Goal: Transaction & Acquisition: Purchase product/service

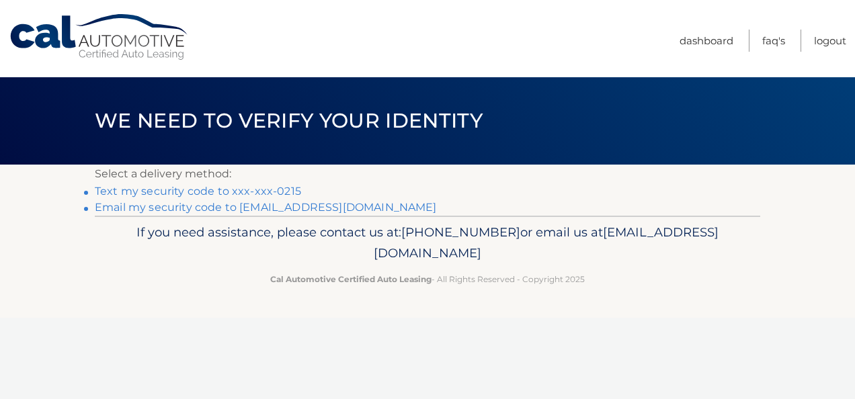
click at [221, 192] on link "Text my security code to xxx-xxx-0215" at bounding box center [198, 191] width 206 height 13
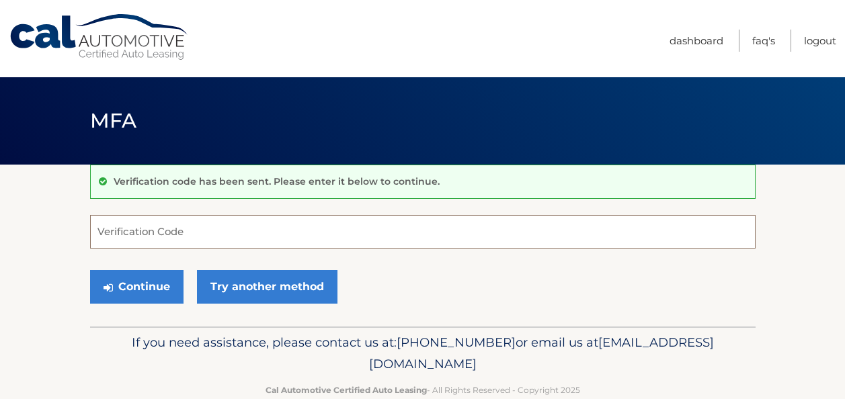
click at [192, 241] on input "Verification Code" at bounding box center [423, 232] width 666 height 34
type input "941546"
click at [90, 270] on button "Continue" at bounding box center [136, 287] width 93 height 34
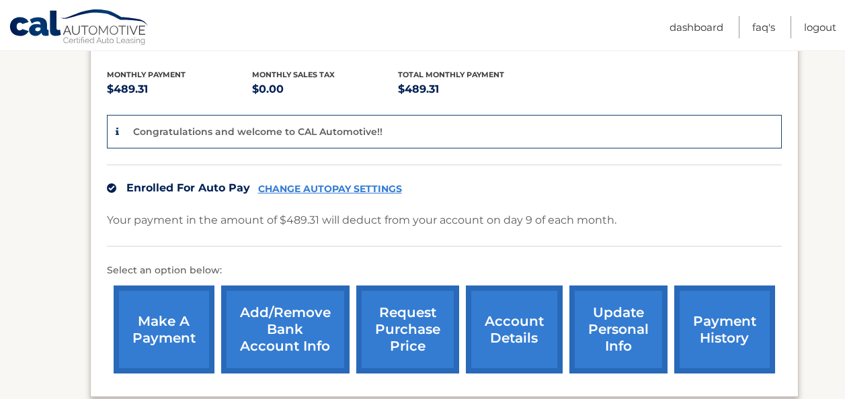
scroll to position [278, 0]
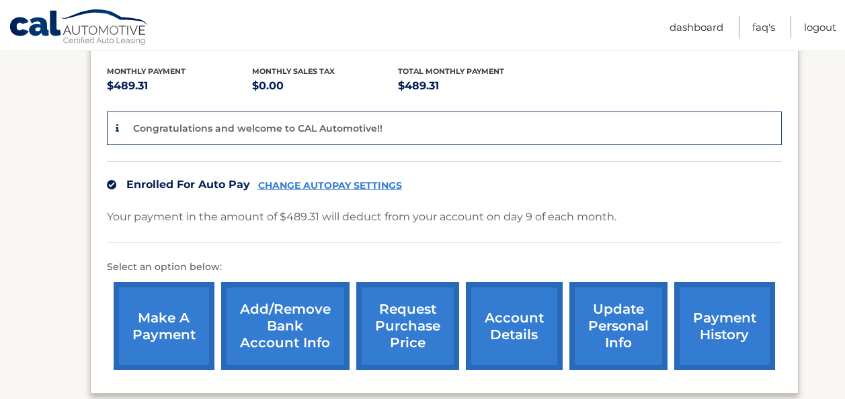
click at [165, 323] on link "make a payment" at bounding box center [164, 326] width 101 height 88
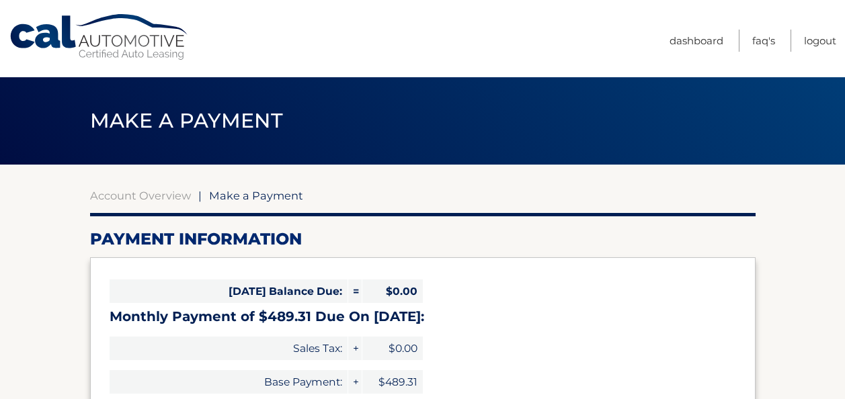
select select "NjMzYzc3NzQtNDYyNS00OWY5LTllOTEtODliZmM3MWYwMjAy"
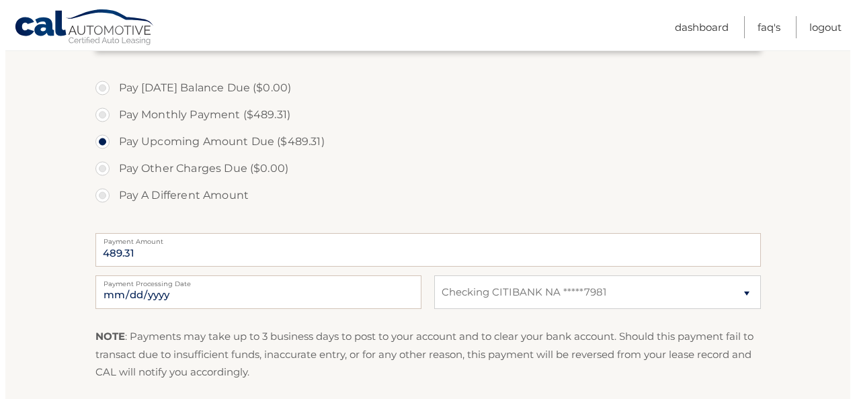
scroll to position [561, 0]
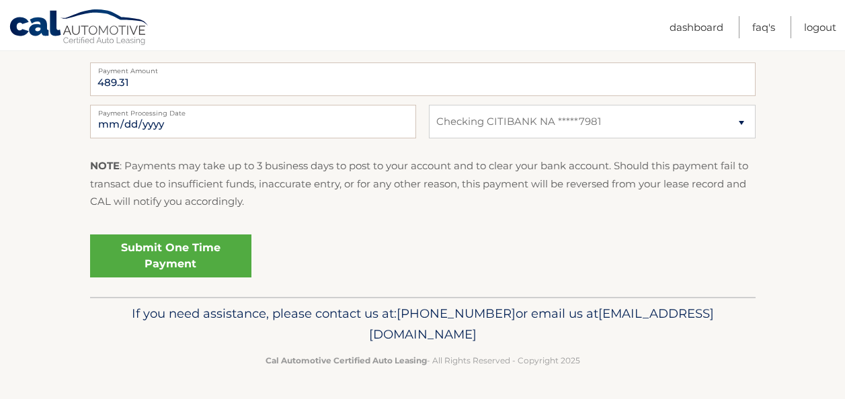
click at [214, 256] on link "Submit One Time Payment" at bounding box center [170, 256] width 161 height 43
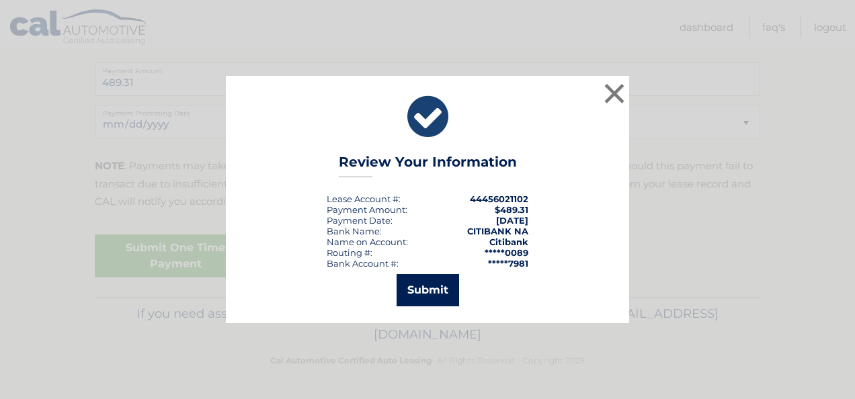
click at [418, 287] on button "Submit" at bounding box center [428, 290] width 63 height 32
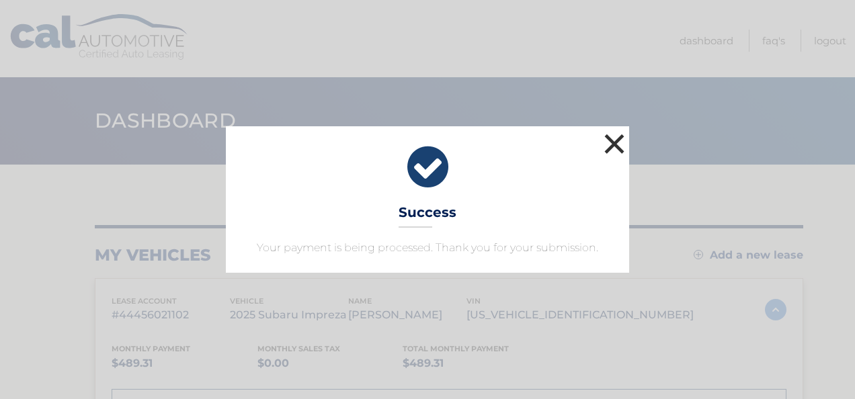
click at [614, 143] on button "×" at bounding box center [614, 143] width 27 height 27
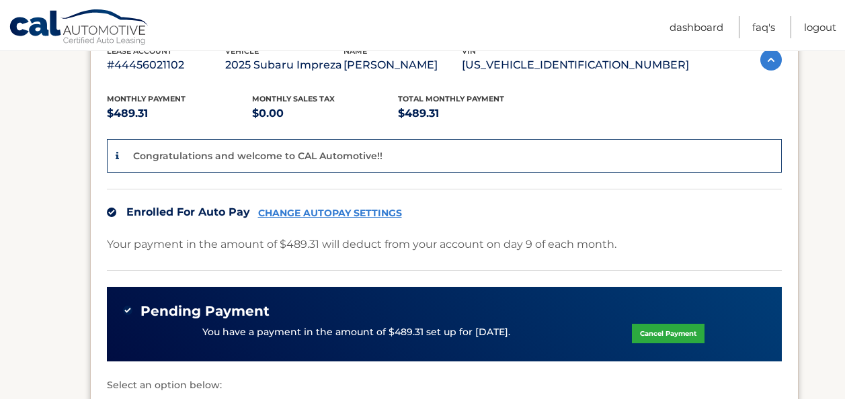
scroll to position [249, 0]
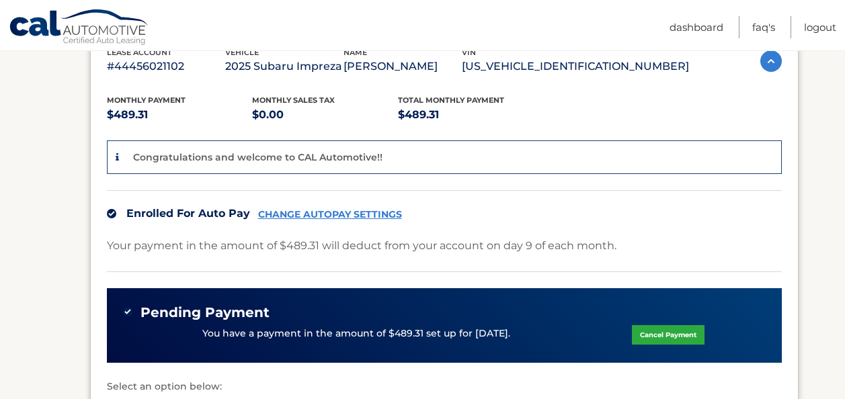
click at [356, 212] on link "CHANGE AUTOPAY SETTINGS" at bounding box center [330, 214] width 144 height 11
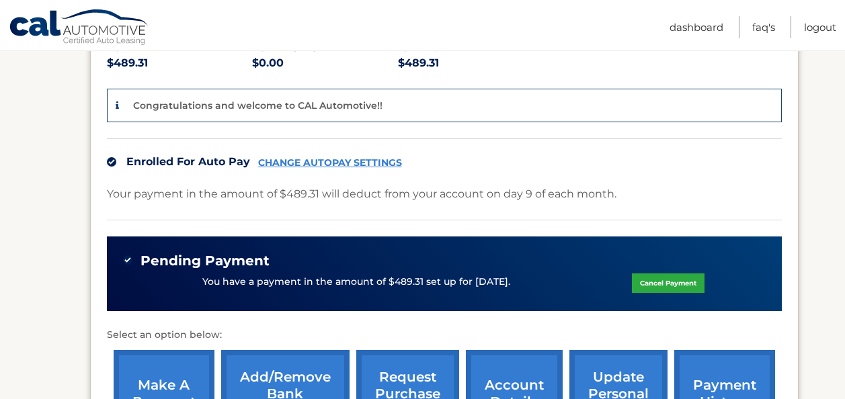
scroll to position [301, 0]
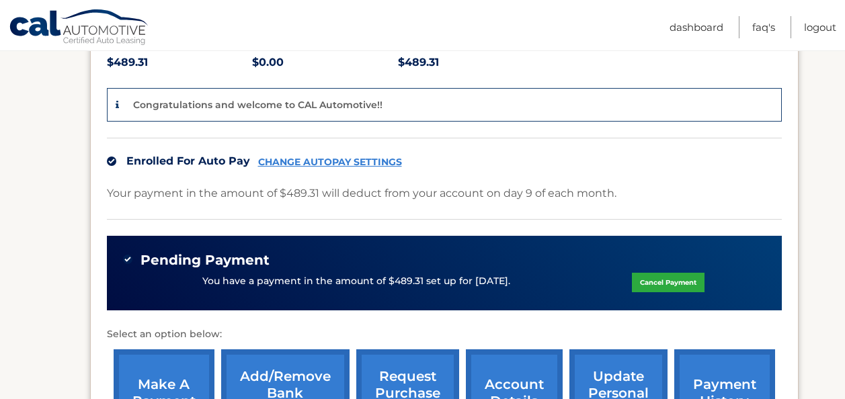
click at [662, 274] on link "Cancel Payment" at bounding box center [668, 282] width 73 height 19
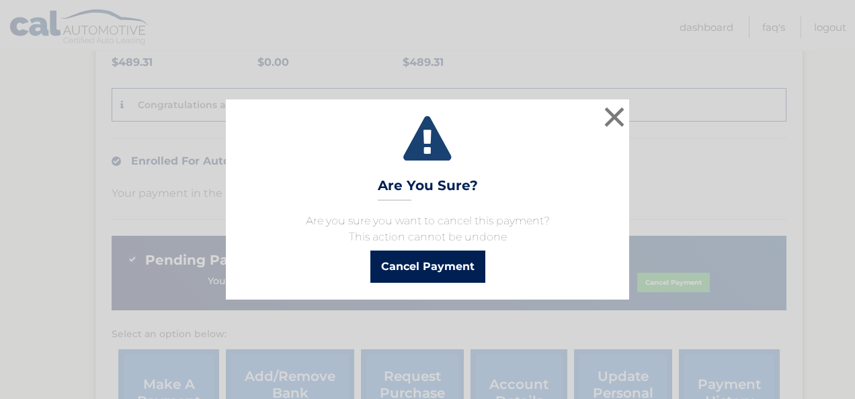
click at [386, 270] on button "Cancel Payment" at bounding box center [427, 267] width 115 height 32
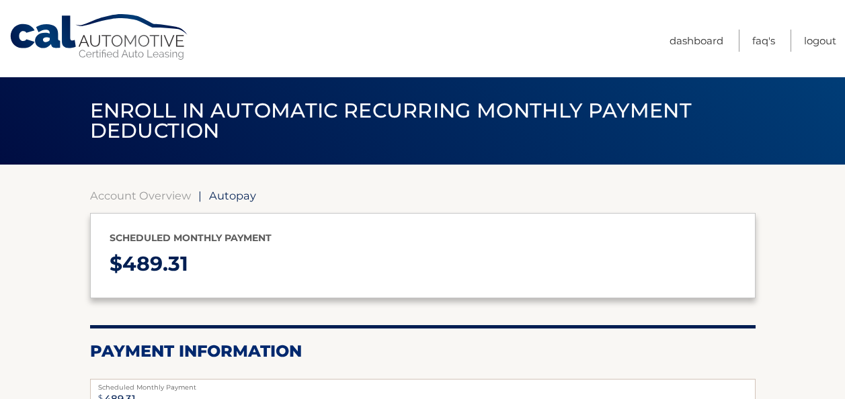
select select "NjMzYzc3NzQtNDYyNS00OWY5LTllOTEtODliZmM3MWYwMjAy"
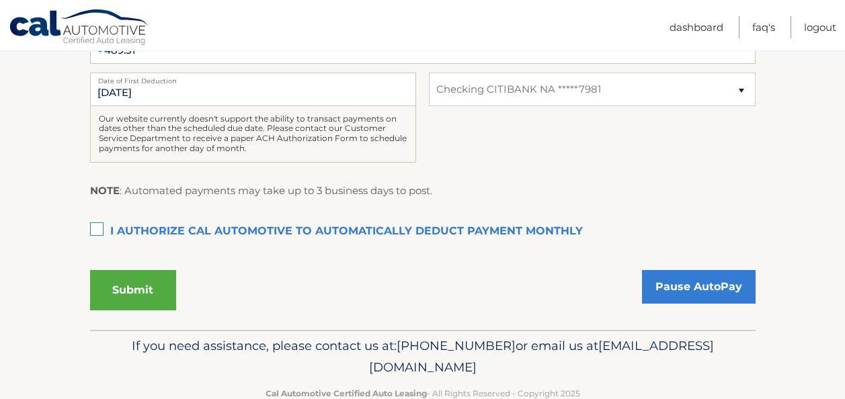
click at [173, 120] on div "Our website currently doesn't support the ability to transact payments on dates…" at bounding box center [253, 134] width 326 height 56
click at [179, 93] on input "[DATE]" at bounding box center [253, 90] width 326 height 34
click at [169, 95] on input "[DATE]" at bounding box center [253, 90] width 326 height 34
click at [156, 95] on input "10/9/2025" at bounding box center [253, 90] width 326 height 34
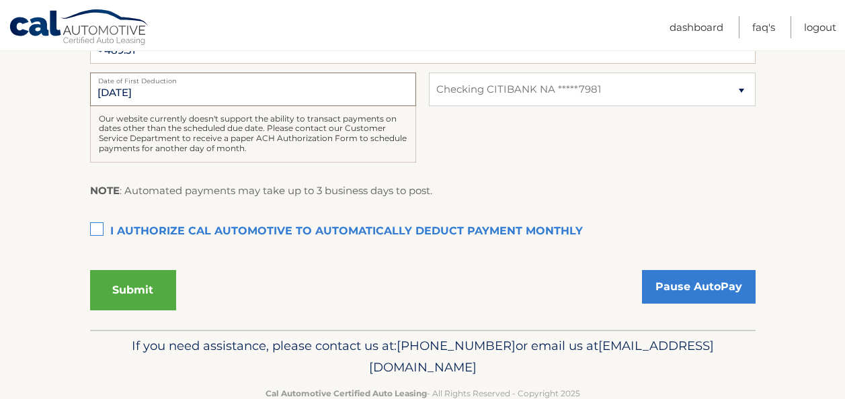
drag, startPoint x: 156, startPoint y: 95, endPoint x: 106, endPoint y: 93, distance: 50.5
click at [106, 93] on input "10/9/2025" at bounding box center [253, 90] width 326 height 34
click at [101, 93] on input "10/9/2025" at bounding box center [253, 90] width 326 height 34
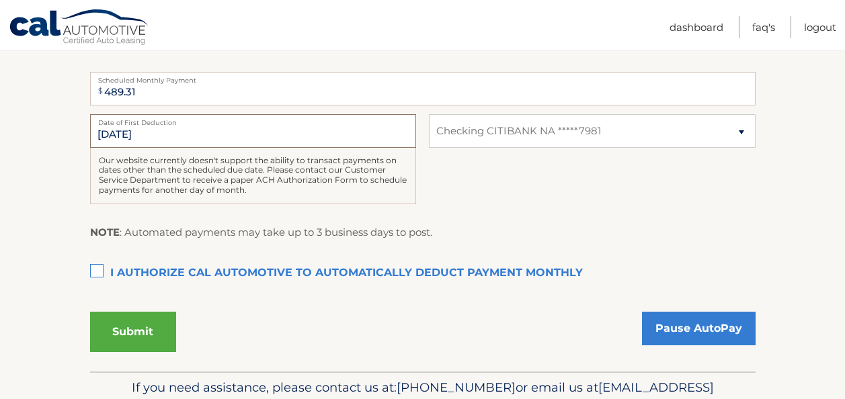
scroll to position [305, 0]
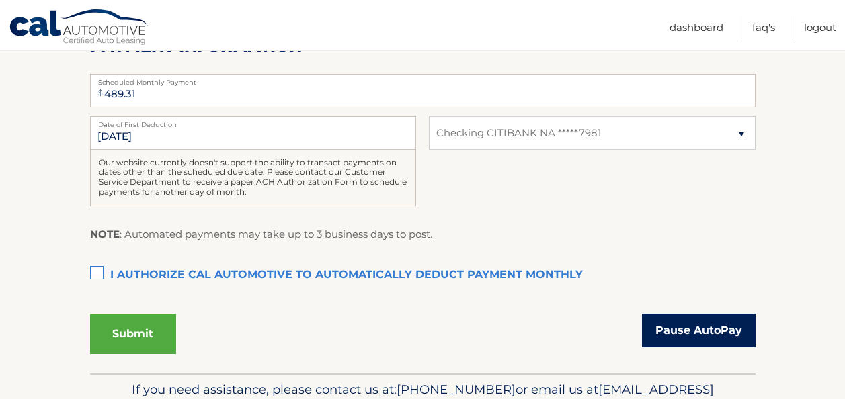
click at [728, 331] on link "Pause AutoPay" at bounding box center [699, 331] width 114 height 34
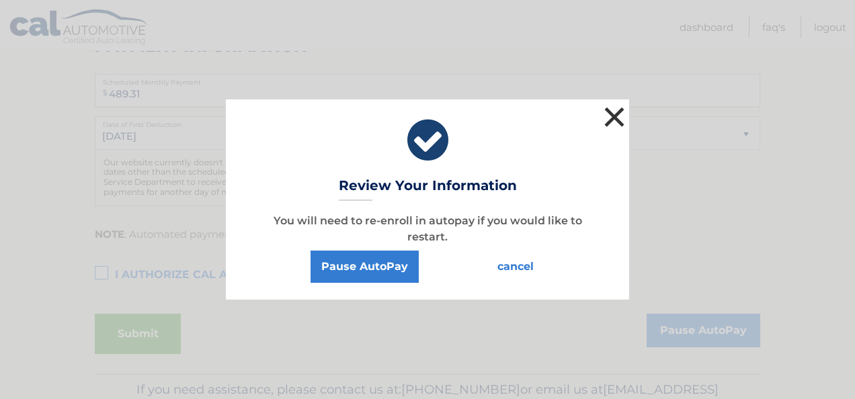
click at [613, 115] on button "×" at bounding box center [614, 117] width 27 height 27
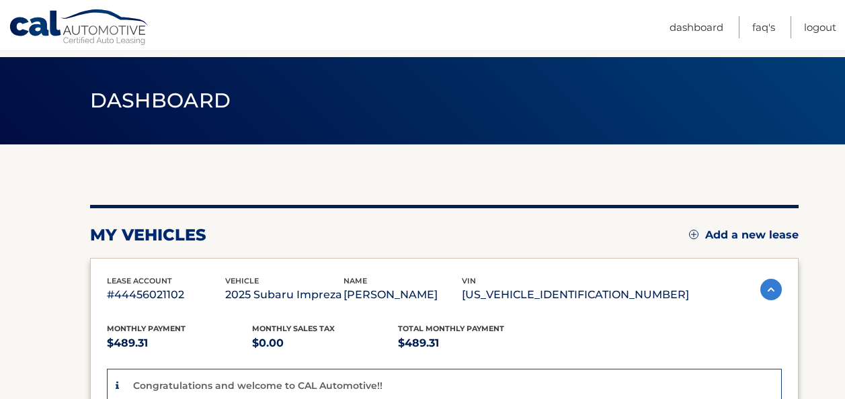
scroll to position [10, 0]
